Goal: Transaction & Acquisition: Subscribe to service/newsletter

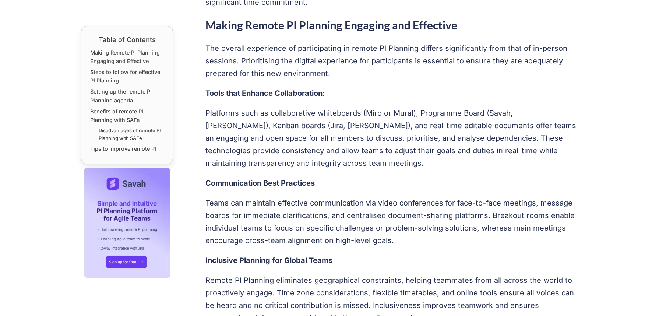
scroll to position [467, 0]
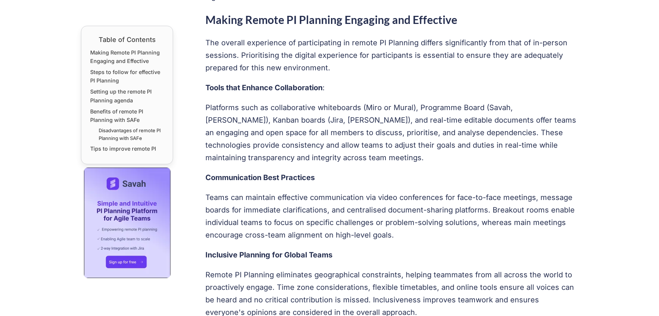
click at [125, 261] on img at bounding box center [127, 223] width 87 height 111
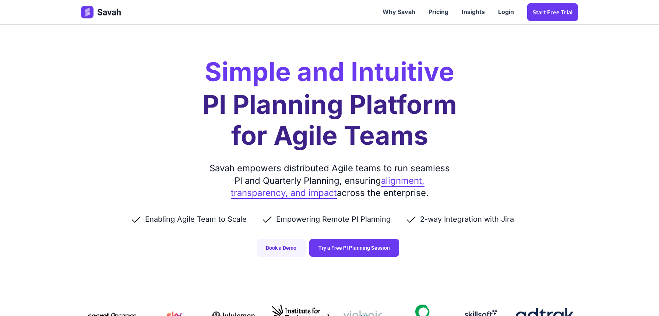
click at [95, 119] on div "Simple and Intuitive PI Planning Platform for Agile Teams Savah empowers distri…" at bounding box center [330, 136] width 512 height 272
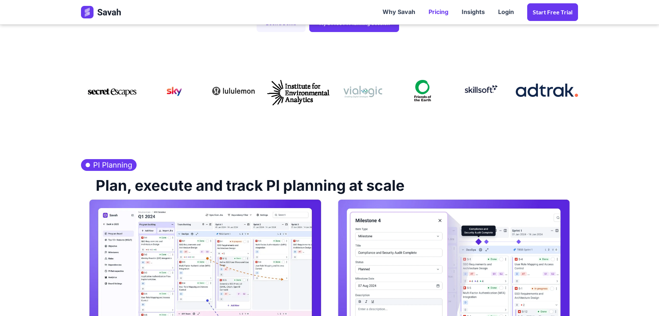
scroll to position [182, 0]
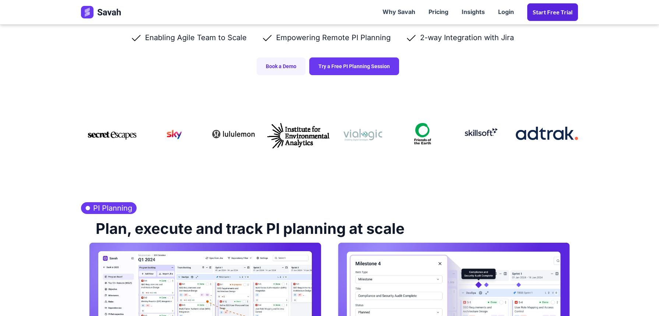
click at [560, 13] on link "Start Free trial" at bounding box center [553, 12] width 51 height 18
